Goal: Obtain resource: Obtain resource

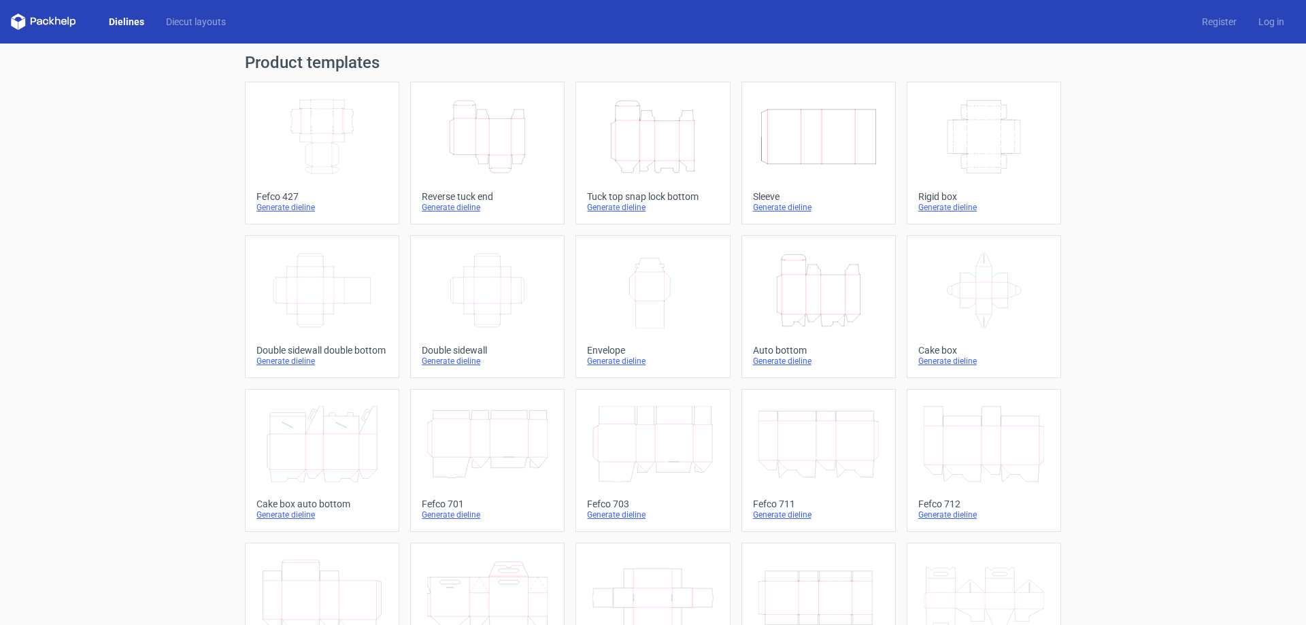
click at [642, 154] on icon "Height Depth Width" at bounding box center [652, 137] width 120 height 76
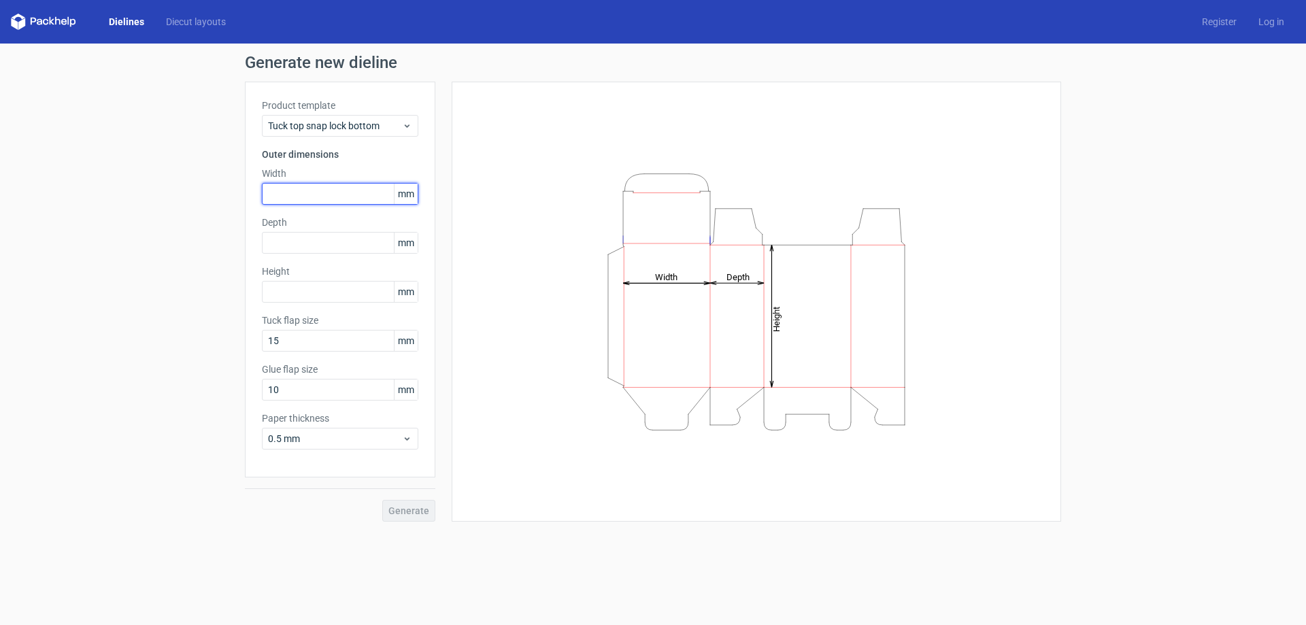
click at [286, 189] on input "text" at bounding box center [340, 194] width 156 height 22
type input "110"
type input "50"
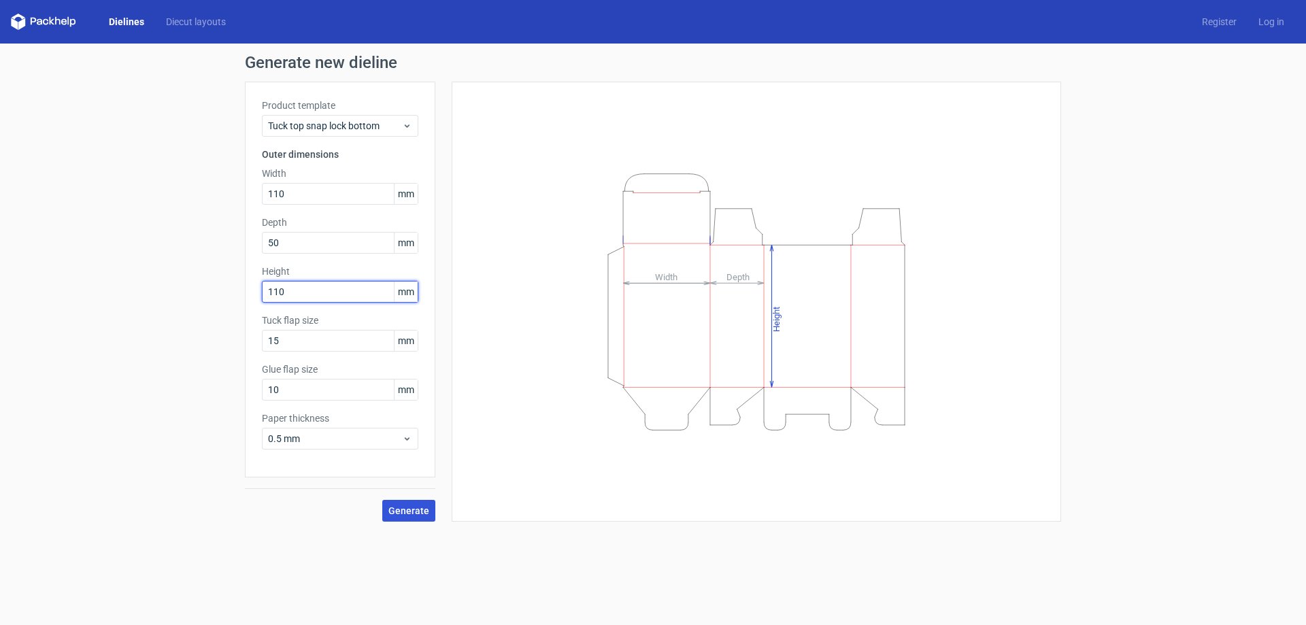
type input "110"
click at [415, 515] on span "Generate" at bounding box center [408, 511] width 41 height 10
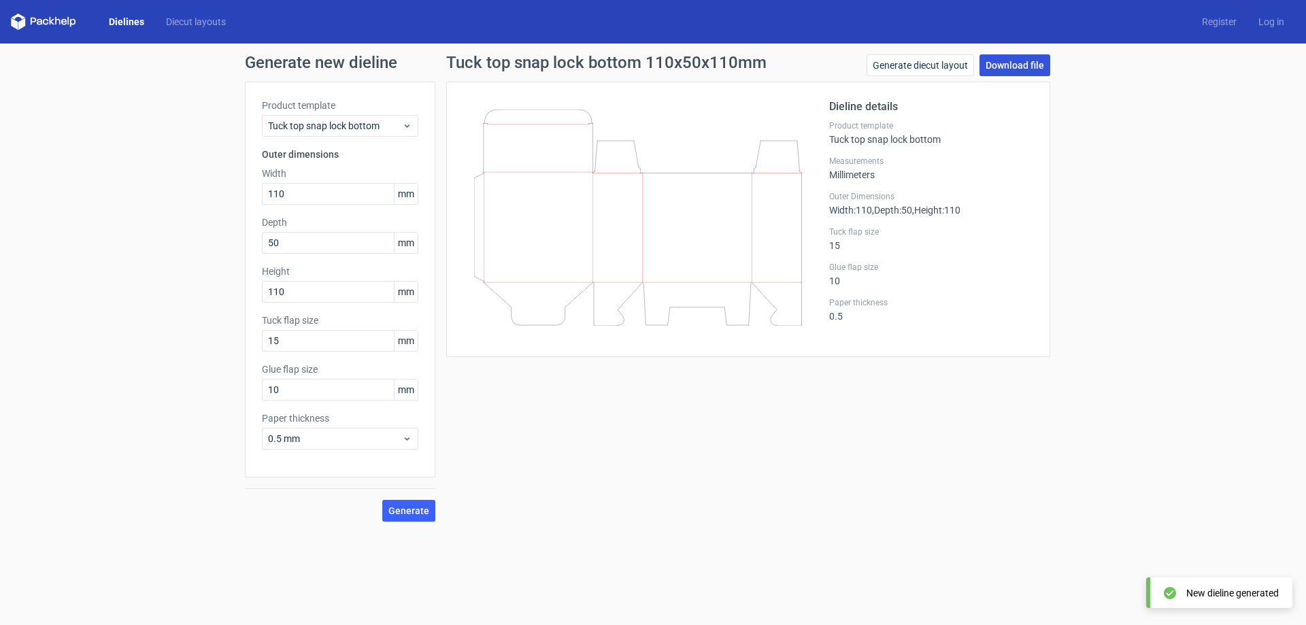
click at [1028, 60] on link "Download file" at bounding box center [1014, 65] width 71 height 22
